Goal: Transaction & Acquisition: Book appointment/travel/reservation

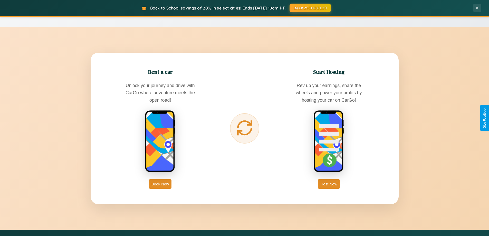
scroll to position [987, 0]
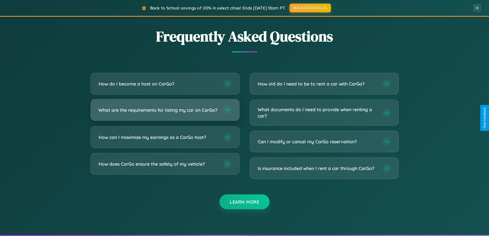
click at [165, 112] on h3 "What are the requirements for listing my car on CarGo?" at bounding box center [159, 110] width 120 height 6
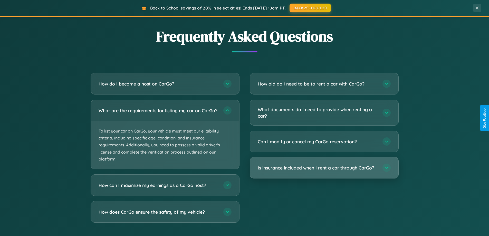
click at [324, 168] on h3 "Is insurance included when I rent a car through CarGo?" at bounding box center [318, 167] width 120 height 6
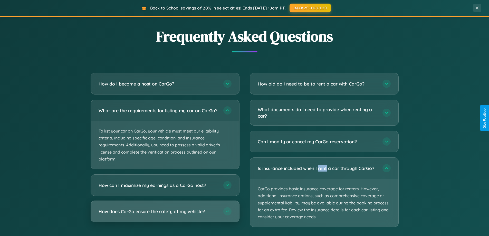
click at [165, 214] on h3 "How does CarGo ensure the safety of my vehicle?" at bounding box center [159, 211] width 120 height 6
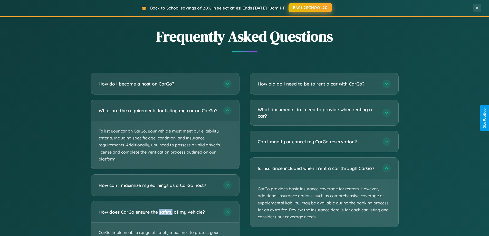
click at [310, 8] on button "BACK2SCHOOL20" at bounding box center [309, 7] width 43 height 9
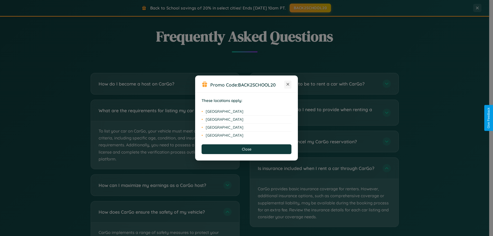
click at [288, 84] on icon at bounding box center [287, 84] width 3 height 3
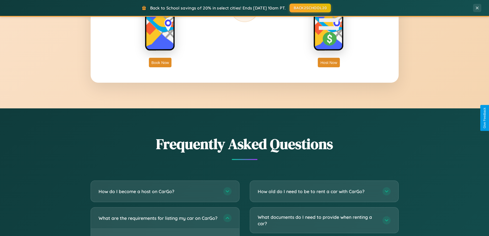
scroll to position [353, 0]
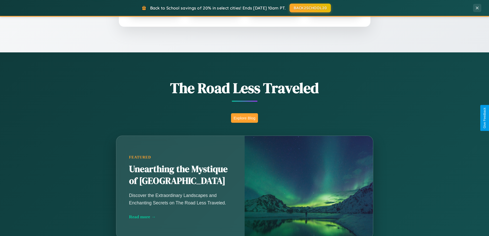
click at [244, 118] on button "Explore Blog" at bounding box center [244, 117] width 27 height 9
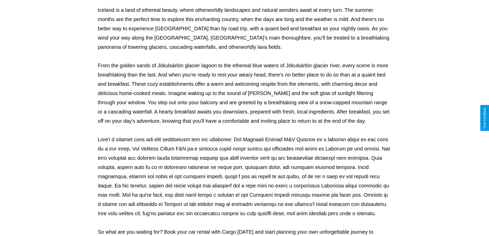
scroll to position [166, 0]
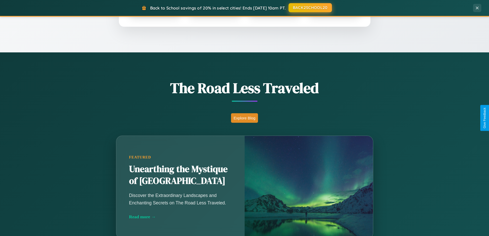
click at [310, 8] on button "BACK2SCHOOL20" at bounding box center [309, 7] width 43 height 9
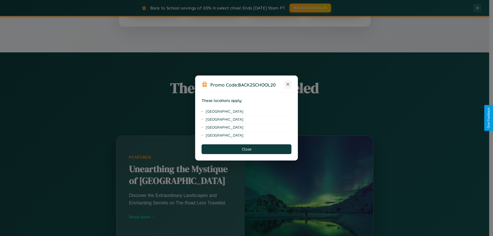
click at [288, 84] on icon at bounding box center [287, 84] width 3 height 3
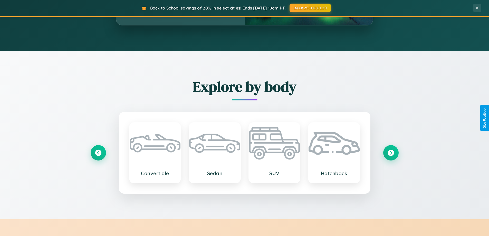
scroll to position [601, 0]
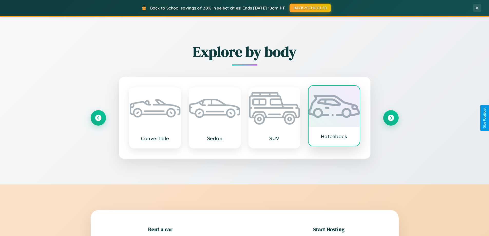
click at [334, 117] on div at bounding box center [333, 106] width 51 height 41
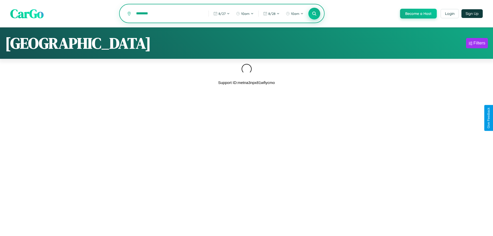
type input "********"
click at [314, 14] on icon at bounding box center [313, 13] width 5 height 5
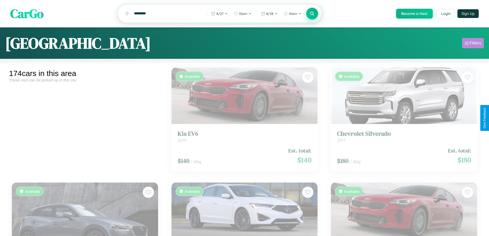
click at [473, 44] on div "Filters" at bounding box center [475, 43] width 12 height 5
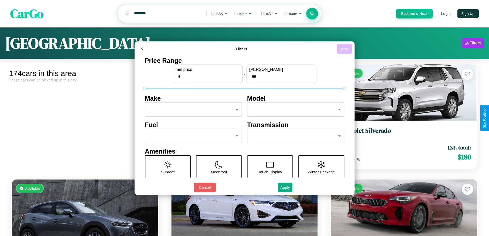
click at [345, 49] on button "Reset" at bounding box center [344, 48] width 15 height 9
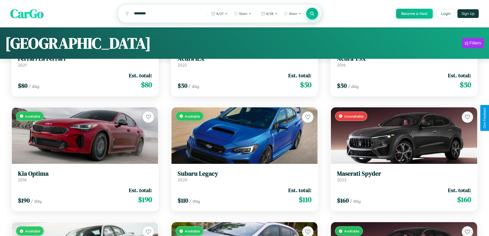
scroll to position [31, 0]
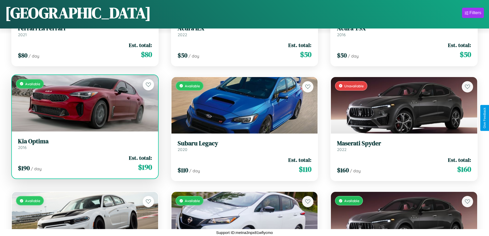
click at [84, 103] on div "Available" at bounding box center [85, 103] width 146 height 56
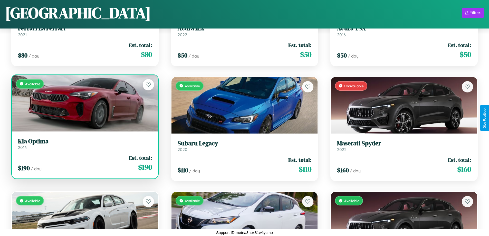
click at [84, 103] on div "Available" at bounding box center [85, 103] width 146 height 56
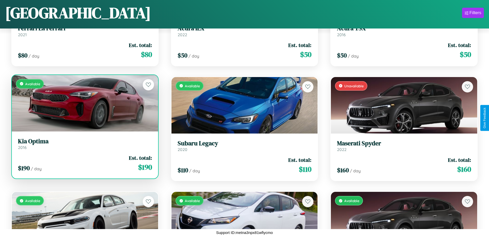
click at [84, 103] on div "Available" at bounding box center [85, 103] width 146 height 56
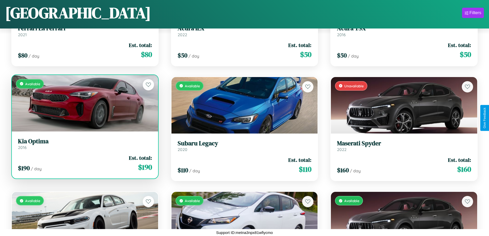
click at [84, 103] on div "Available" at bounding box center [85, 103] width 146 height 56
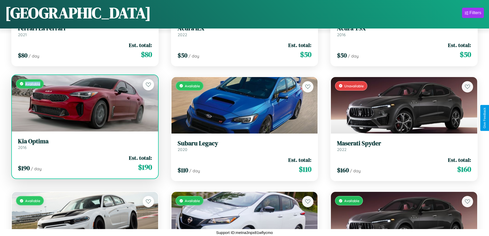
click at [84, 103] on div "Available" at bounding box center [85, 103] width 146 height 56
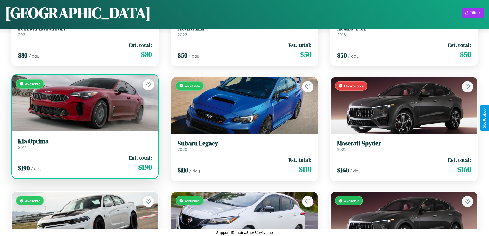
click at [84, 144] on h3 "Kia Optima" at bounding box center [85, 141] width 134 height 7
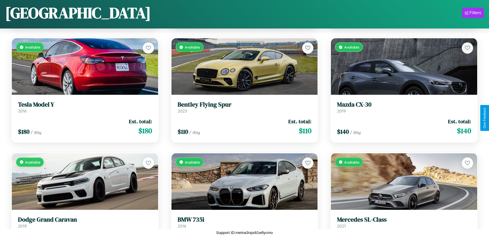
scroll to position [3289, 0]
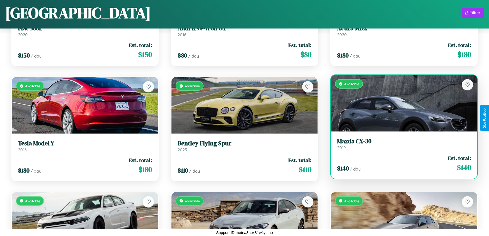
click at [400, 144] on h3 "Mazda CX-30" at bounding box center [404, 141] width 134 height 7
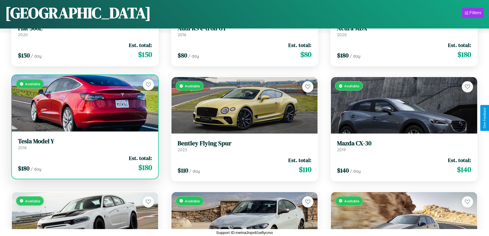
click at [84, 144] on h3 "Tesla Model Y" at bounding box center [85, 141] width 134 height 7
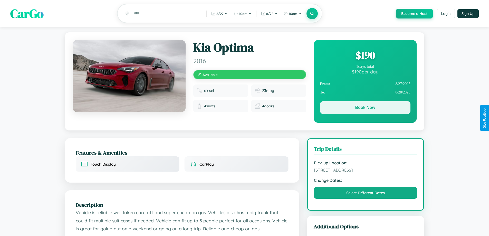
click at [365, 108] on button "Book Now" at bounding box center [365, 107] width 90 height 13
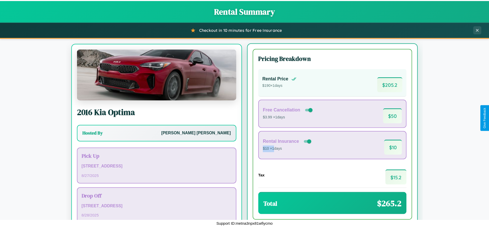
scroll to position [24, 0]
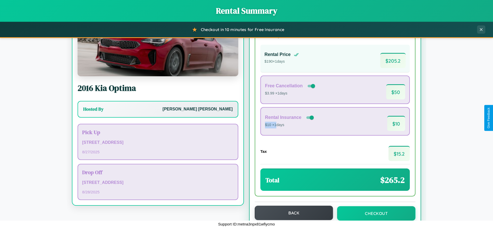
click at [291, 213] on button "Back" at bounding box center [294, 213] width 78 height 14
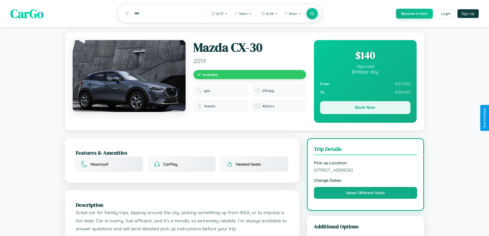
click at [365, 108] on button "Book Now" at bounding box center [365, 107] width 90 height 13
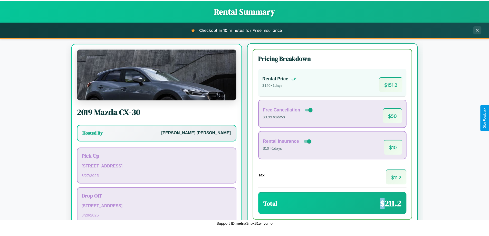
scroll to position [24, 0]
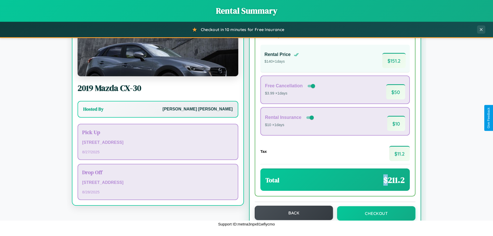
click at [291, 213] on button "Back" at bounding box center [294, 213] width 78 height 14
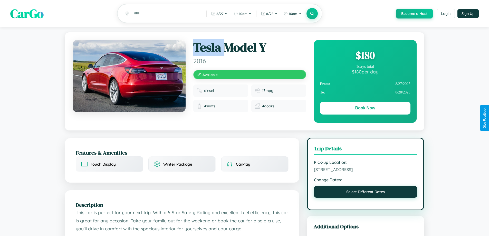
click at [365, 193] on button "Select Different Dates" at bounding box center [365, 192] width 103 height 12
select select "*"
select select "****"
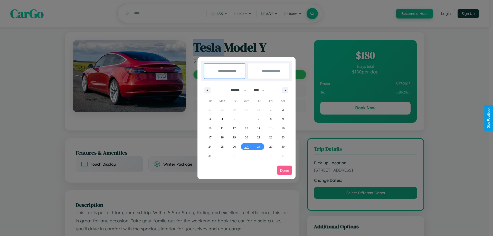
drag, startPoint x: 236, startPoint y: 90, endPoint x: 246, endPoint y: 103, distance: 16.4
click at [236, 90] on select "******* ******** ***** ***** *** **** **** ****** ********* ******* ******** **…" at bounding box center [238, 90] width 22 height 8
select select "*"
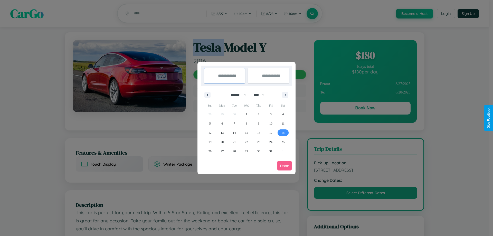
click at [283, 132] on span "18" at bounding box center [282, 132] width 3 height 9
type input "**********"
click at [283, 142] on span "25" at bounding box center [282, 141] width 3 height 9
type input "**********"
click at [284, 165] on button "Done" at bounding box center [284, 165] width 14 height 9
